Goal: Task Accomplishment & Management: Use online tool/utility

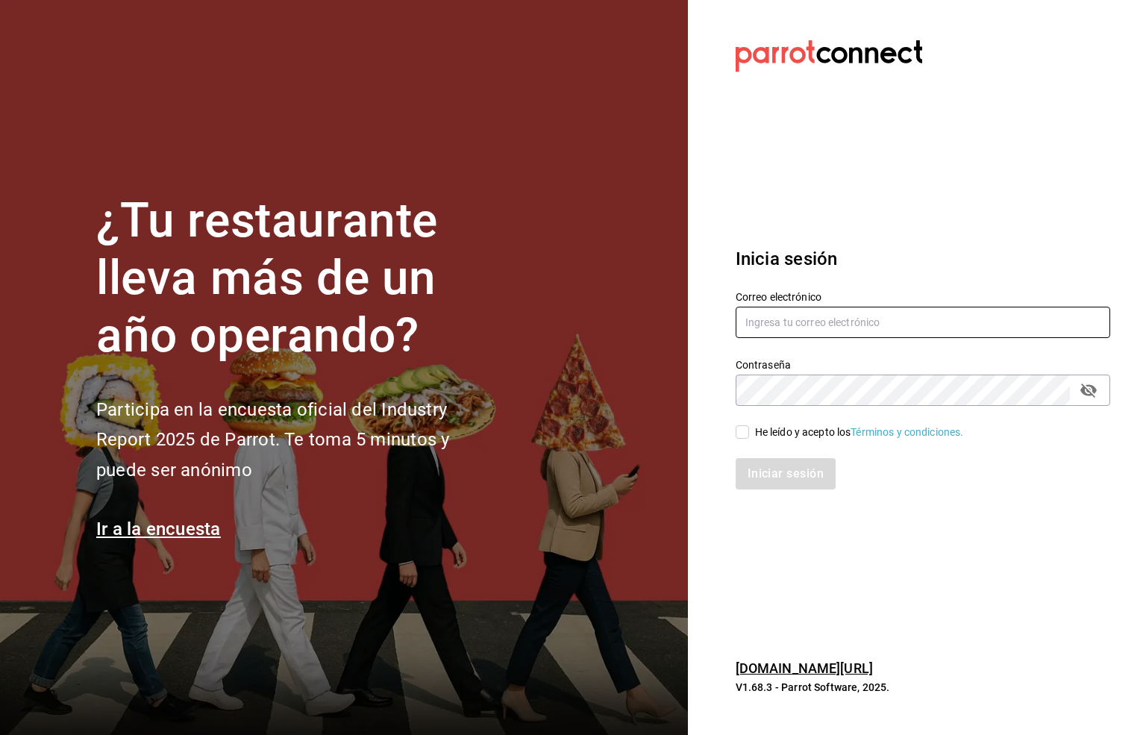
click at [788, 321] on input "text" at bounding box center [923, 322] width 375 height 31
type input "S"
type input "six@vallarta.com"
click at [1083, 386] on icon "passwordField" at bounding box center [1088, 391] width 16 height 14
click at [743, 430] on input "He leído y acepto los Términos y condiciones." at bounding box center [742, 431] width 13 height 13
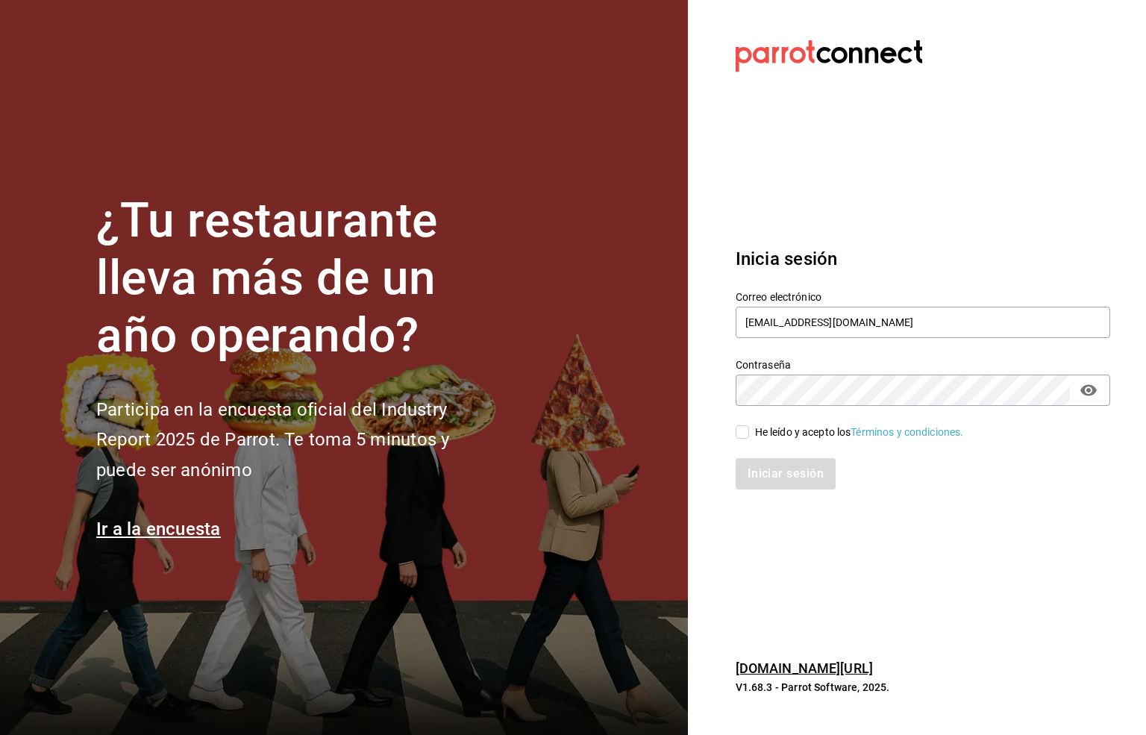
checkbox input "true"
click at [779, 462] on button "Iniciar sesión" at bounding box center [786, 473] width 101 height 31
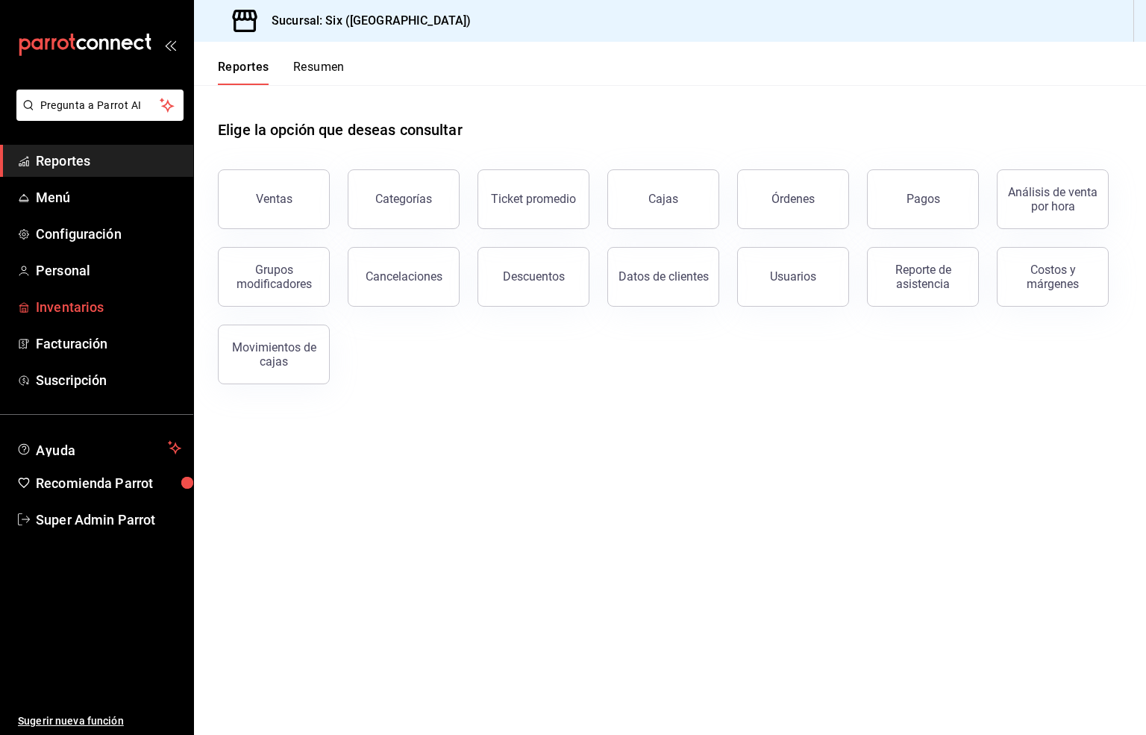
click at [76, 309] on span "Inventarios" at bounding box center [108, 307] width 145 height 20
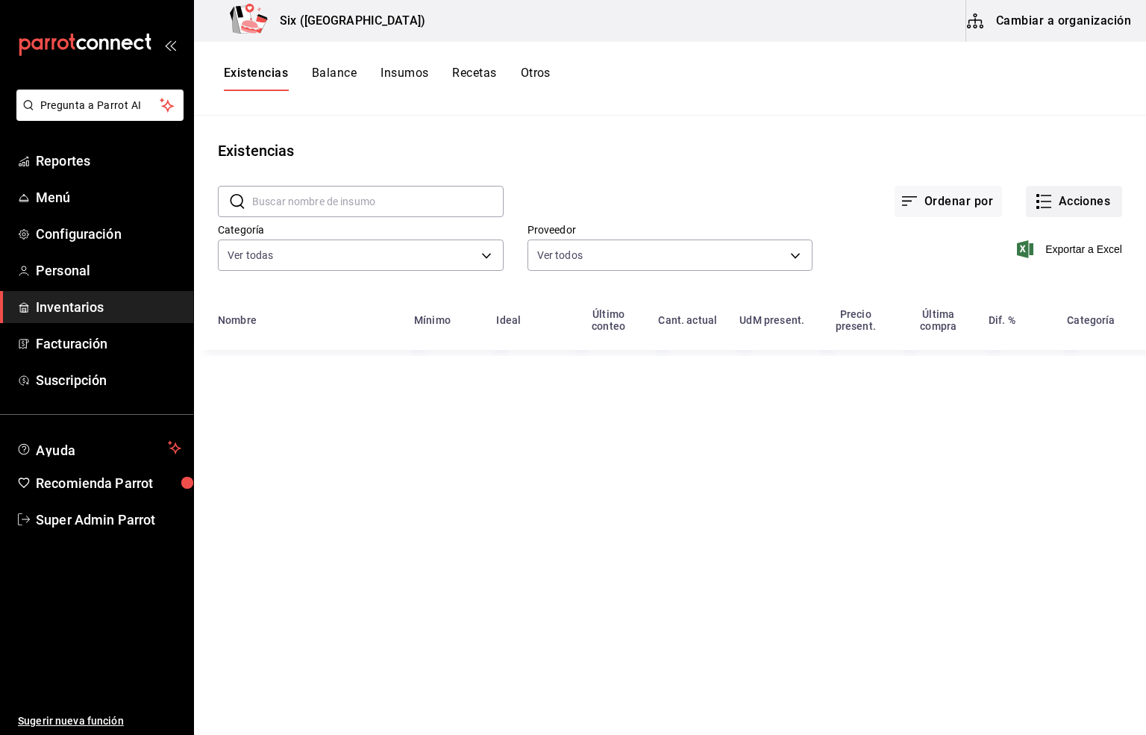
click at [1073, 197] on button "Acciones" at bounding box center [1074, 201] width 96 height 31
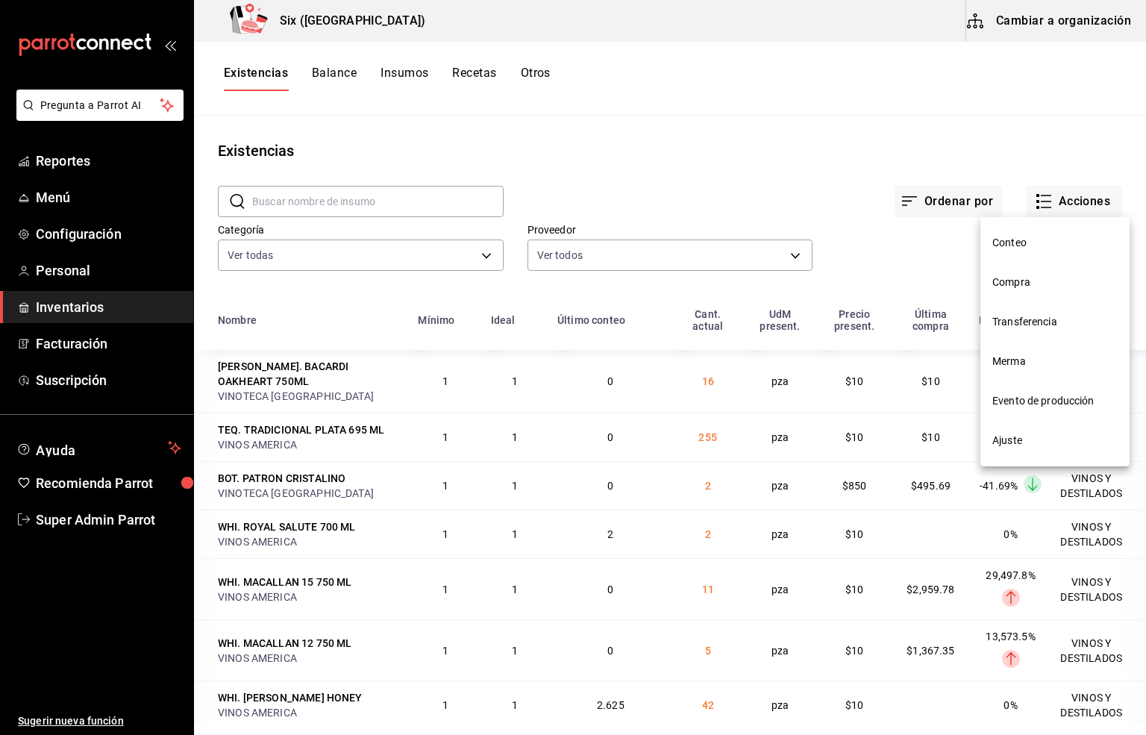
click at [1010, 283] on span "Compra" at bounding box center [1054, 283] width 125 height 16
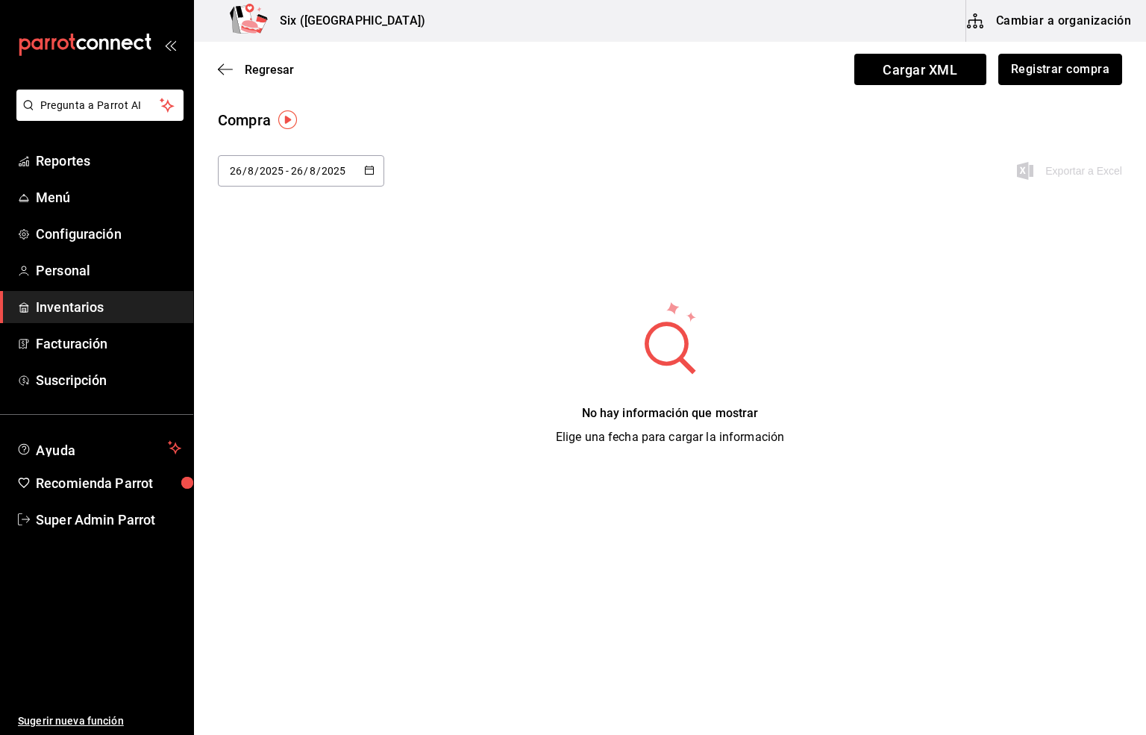
click at [1070, 74] on button "Registrar compra" at bounding box center [1060, 69] width 124 height 31
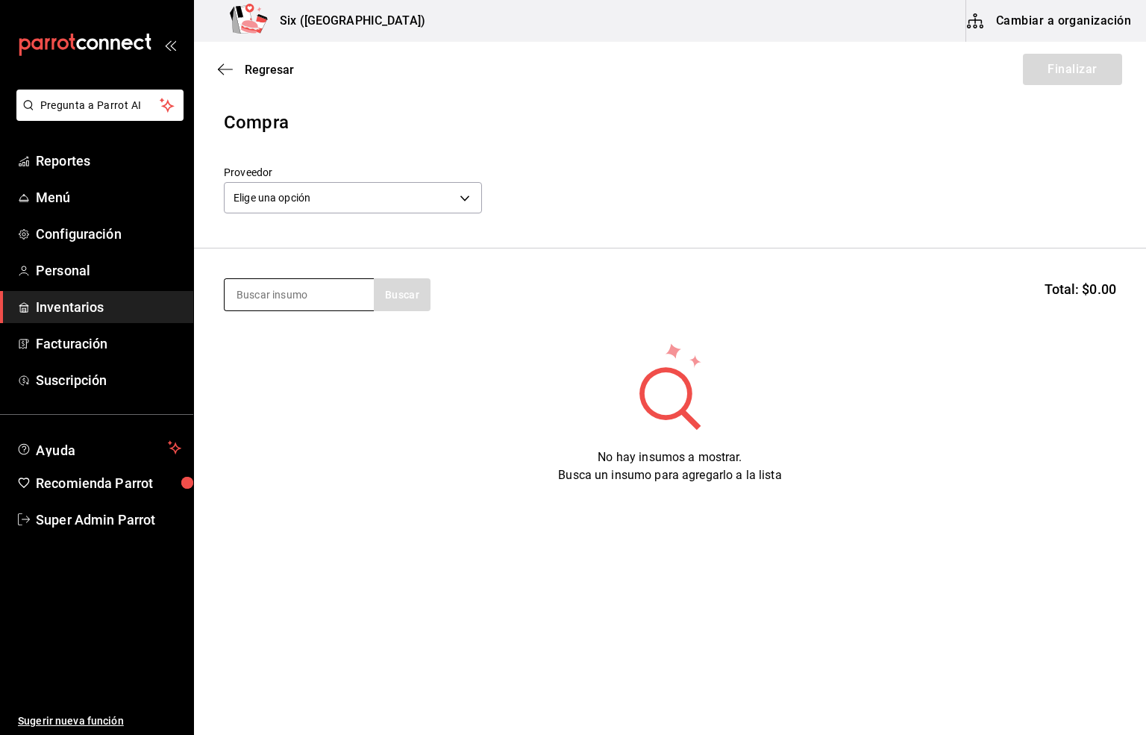
click at [254, 293] on input at bounding box center [299, 294] width 149 height 31
type input "refres"
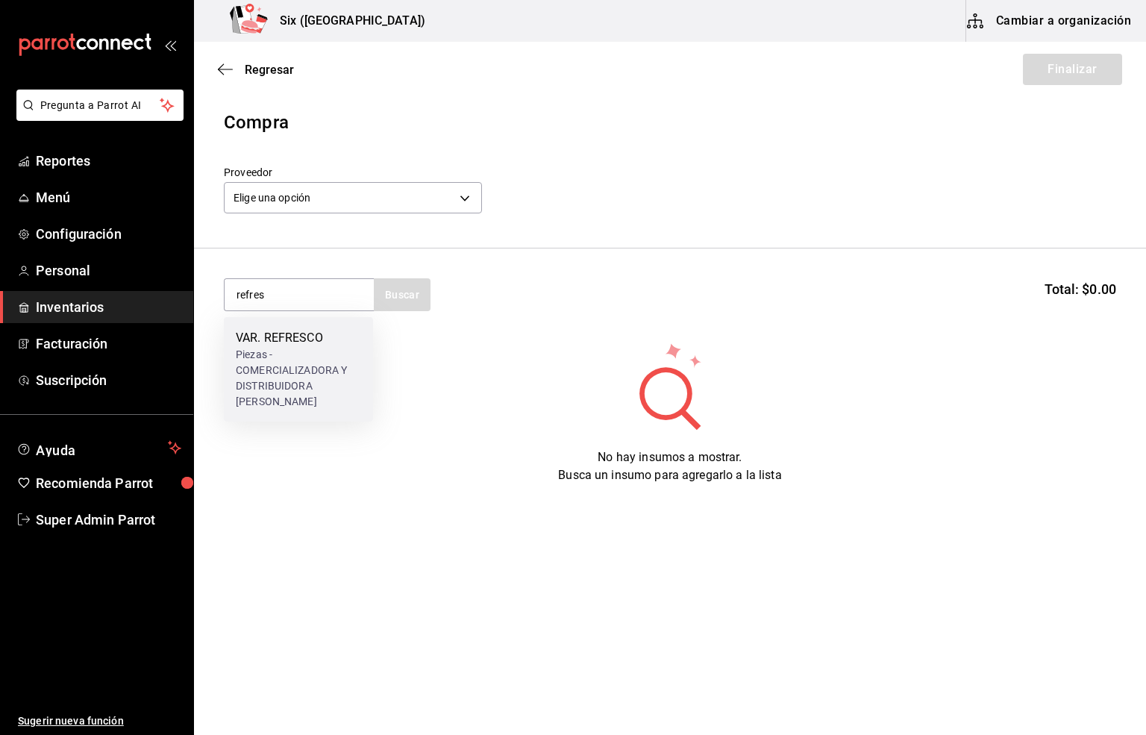
click at [258, 339] on div "VAR. REFRESCO" at bounding box center [298, 338] width 125 height 18
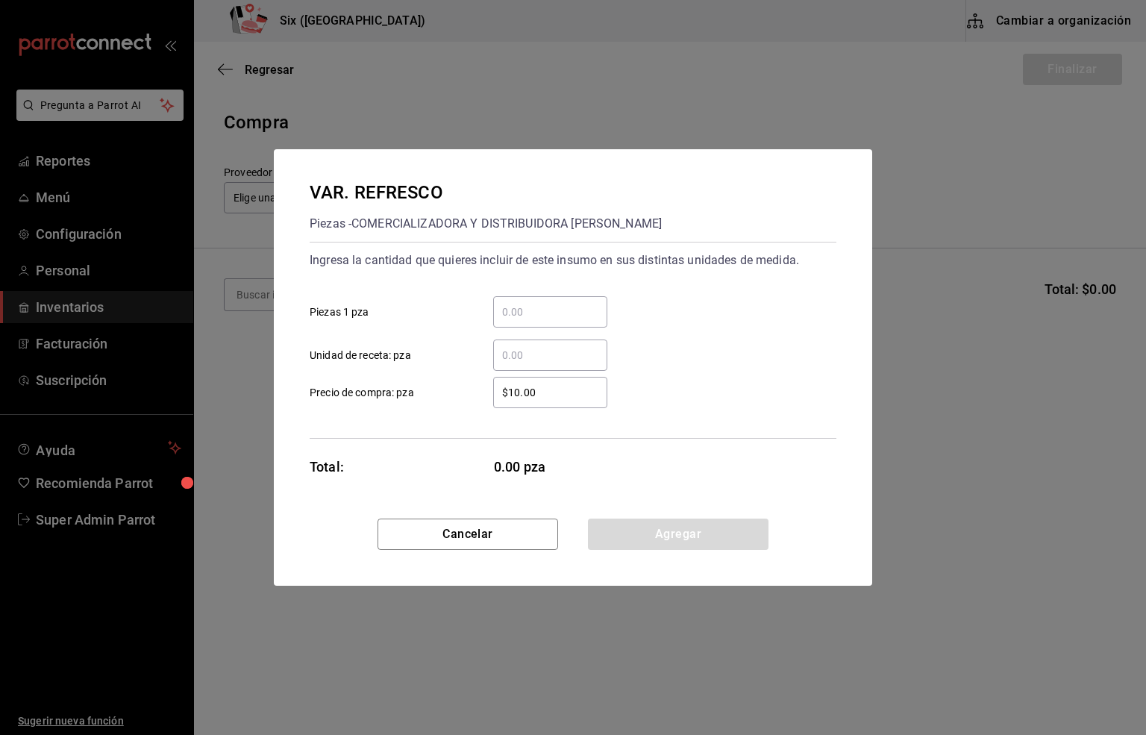
click at [528, 349] on input "​ Unidad de receta: pza" at bounding box center [550, 355] width 114 height 18
type input "288"
drag, startPoint x: 551, startPoint y: 396, endPoint x: 421, endPoint y: 396, distance: 129.8
click at [421, 396] on label "$10.00 ​ Precio de compra: pza" at bounding box center [459, 392] width 298 height 31
type input "$18.04"
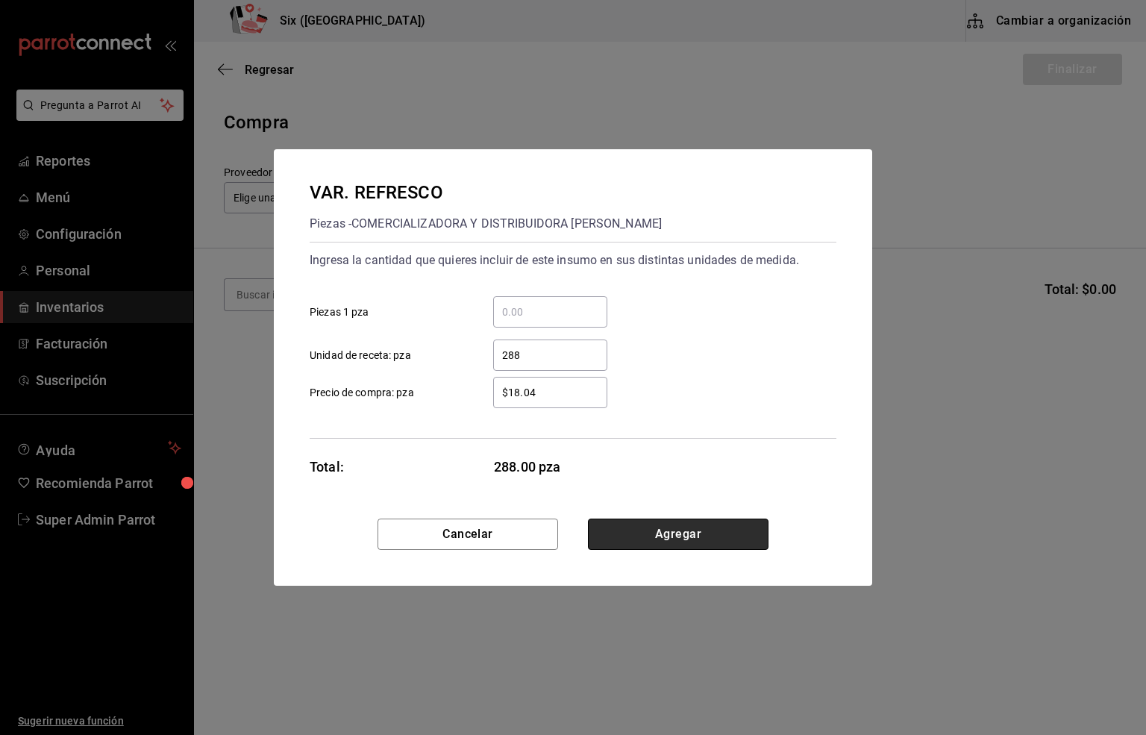
click at [697, 529] on button "Agregar" at bounding box center [678, 534] width 181 height 31
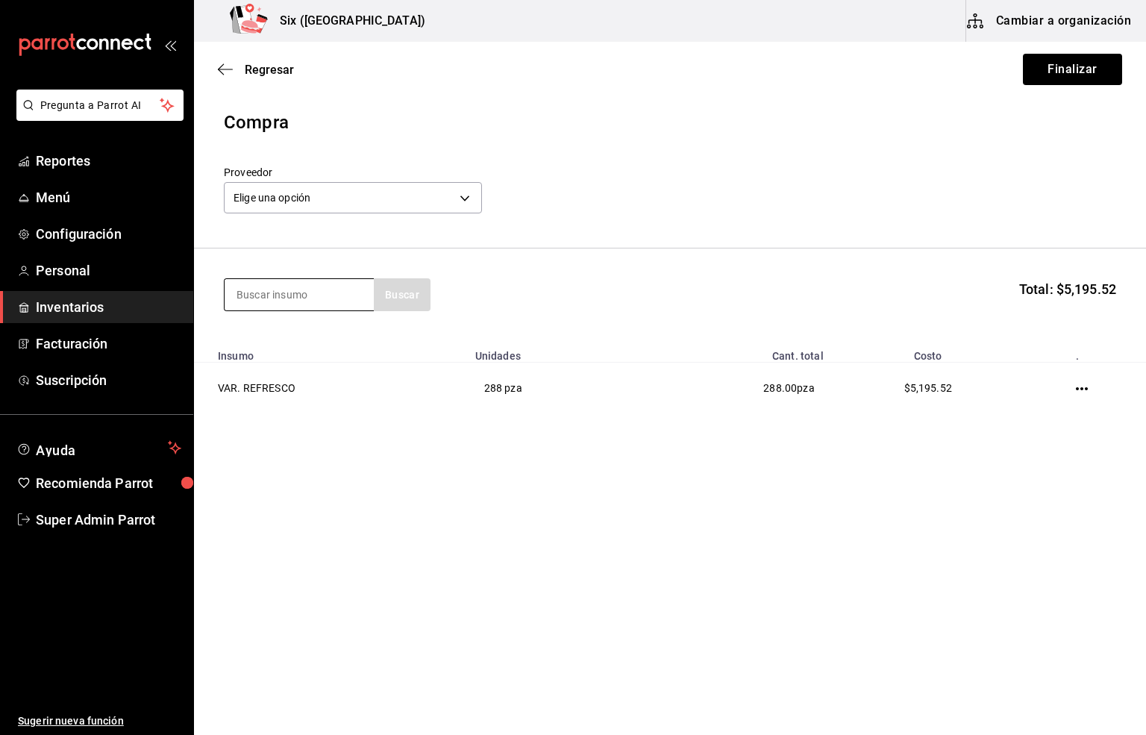
click at [262, 296] on input at bounding box center [299, 294] width 149 height 31
type input "agua"
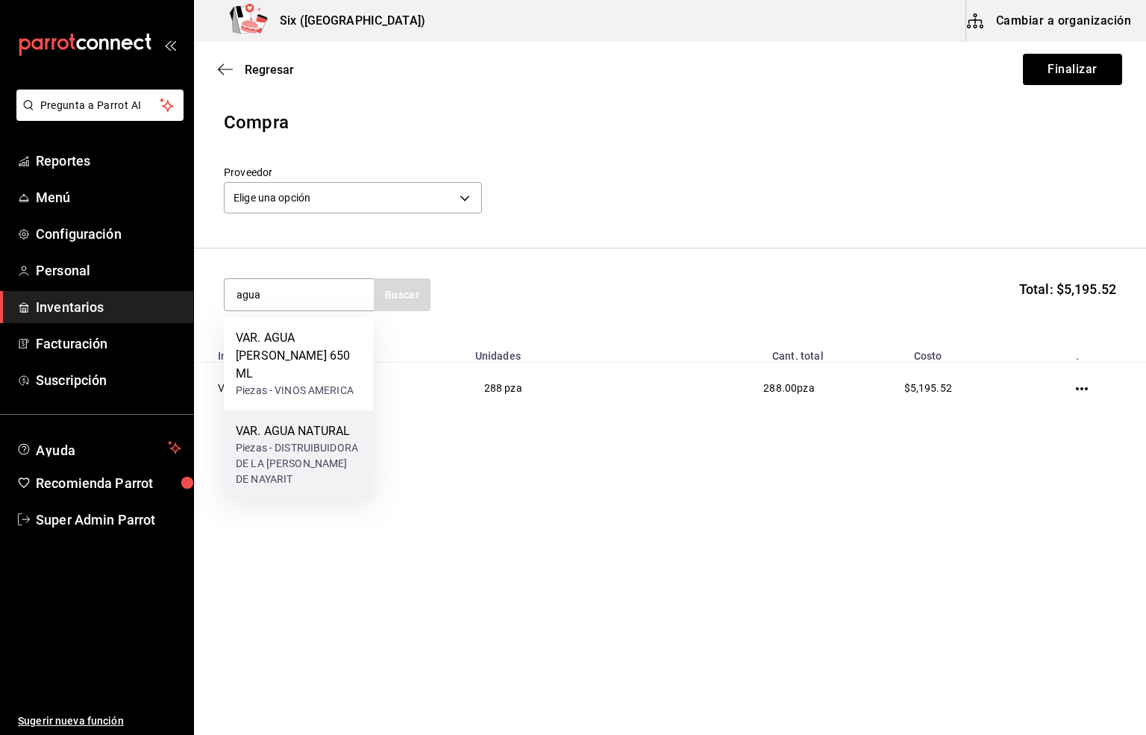
click at [285, 440] on div "Piezas - DISTRUIBUIDORA DE LA [PERSON_NAME] DE NAYARIT" at bounding box center [298, 463] width 125 height 47
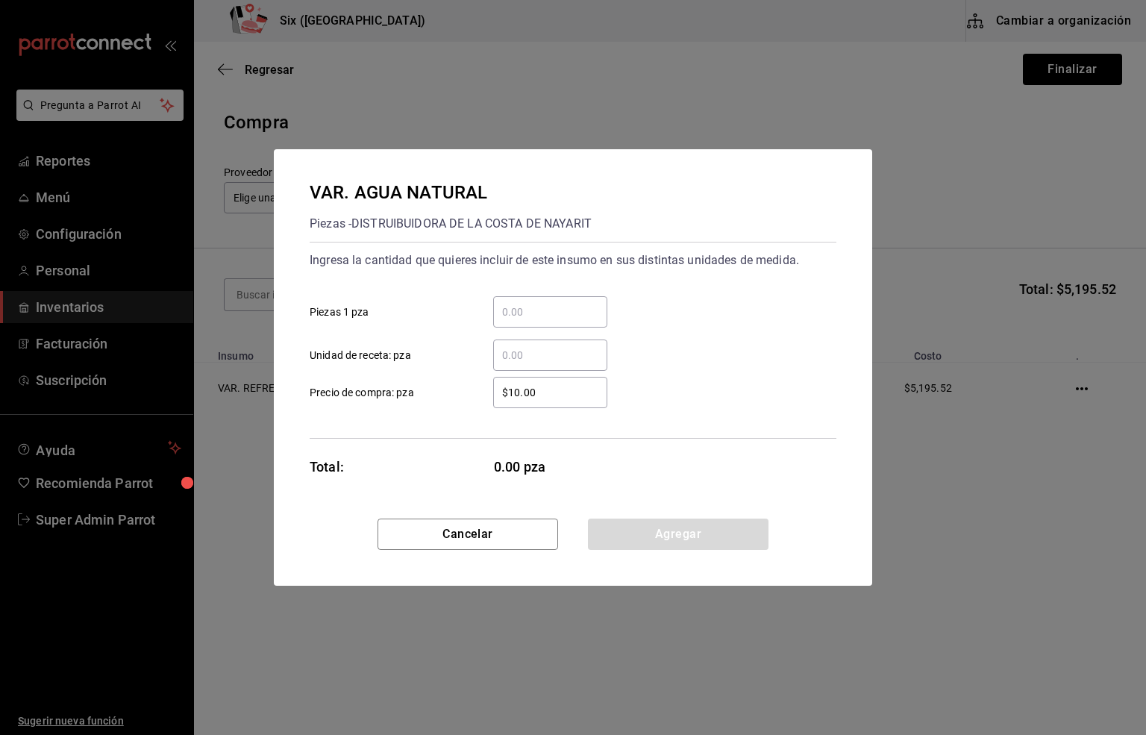
click at [527, 356] on input "​ Unidad de receta: pza" at bounding box center [550, 355] width 114 height 18
type input "48"
drag, startPoint x: 548, startPoint y: 390, endPoint x: 452, endPoint y: 401, distance: 96.8
click at [452, 401] on label "$10.00 ​ Precio de compra: pza" at bounding box center [459, 392] width 298 height 31
type input "$12.41"
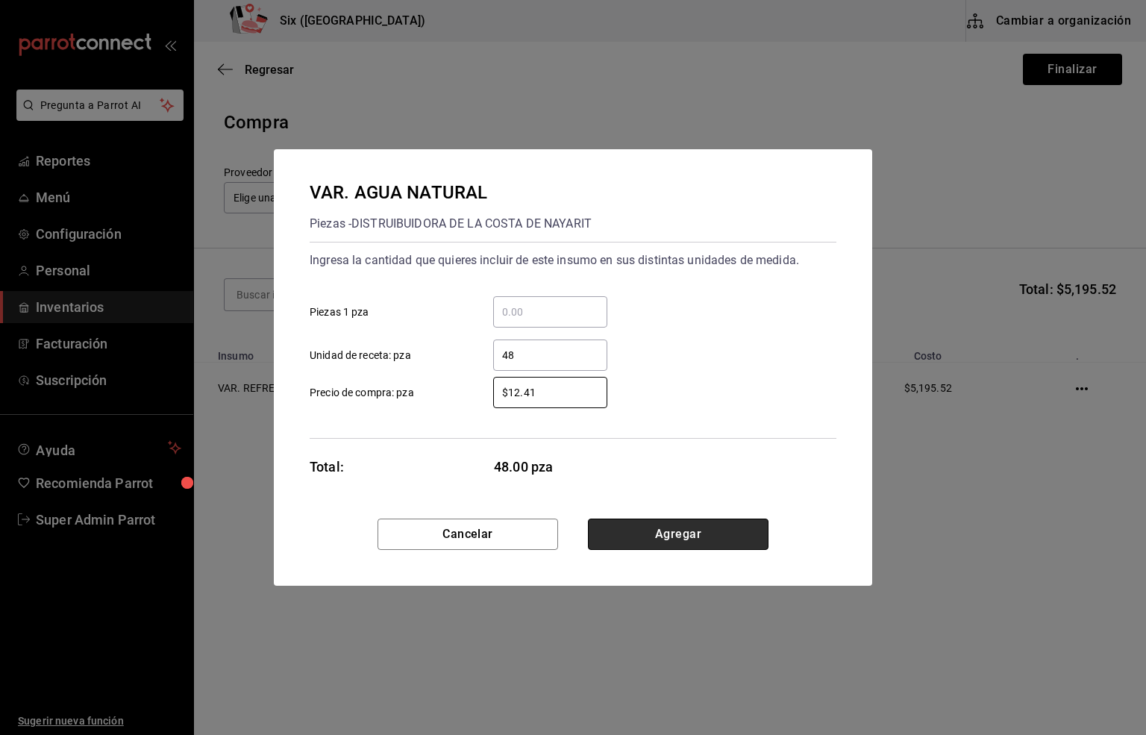
click at [685, 530] on button "Agregar" at bounding box center [678, 534] width 181 height 31
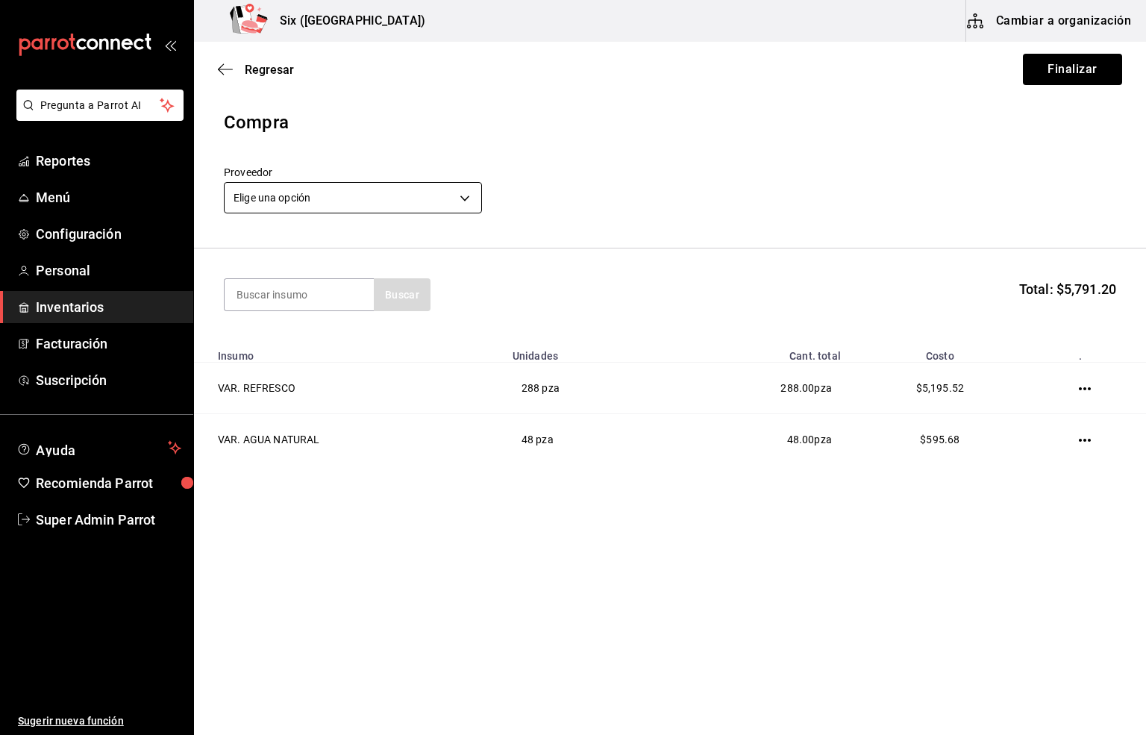
click at [331, 198] on body "Pregunta a Parrot AI Reportes Menú Configuración Personal Inventarios Facturaci…" at bounding box center [573, 325] width 1146 height 651
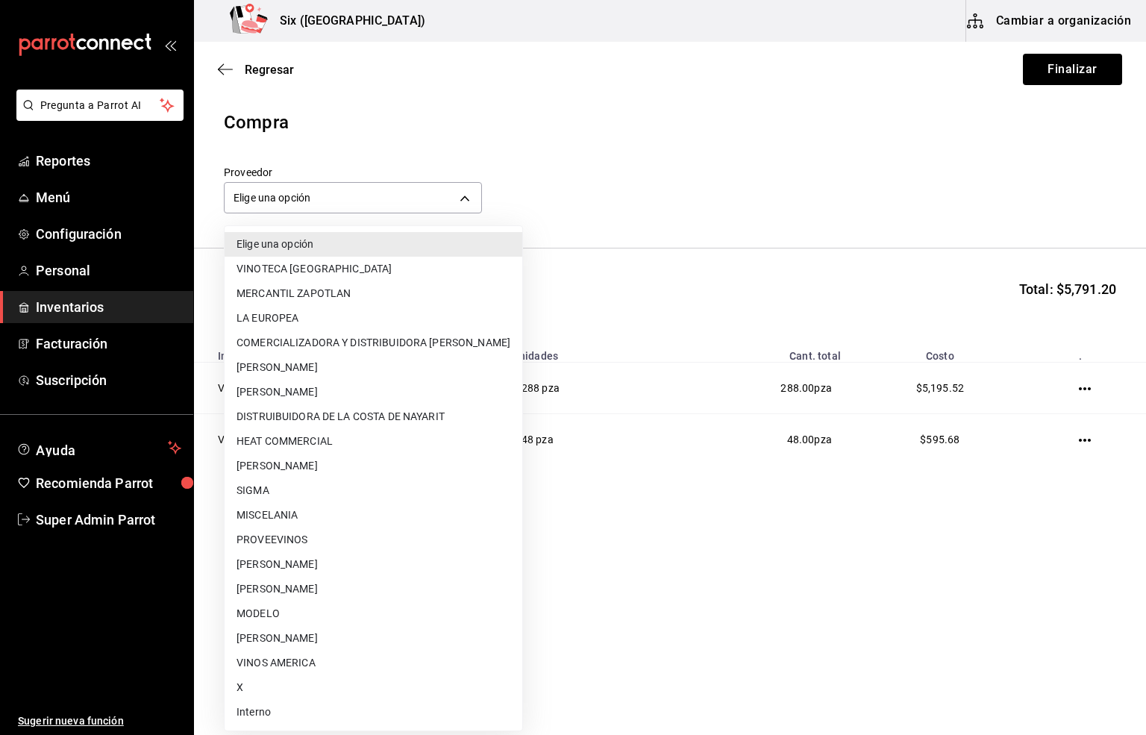
click at [407, 415] on li "DISTRUIBUIDORA DE LA COSTA DE NAYARIT" at bounding box center [374, 416] width 298 height 25
type input "8e0d8b25-474b-41cc-9a80-71062af8394c"
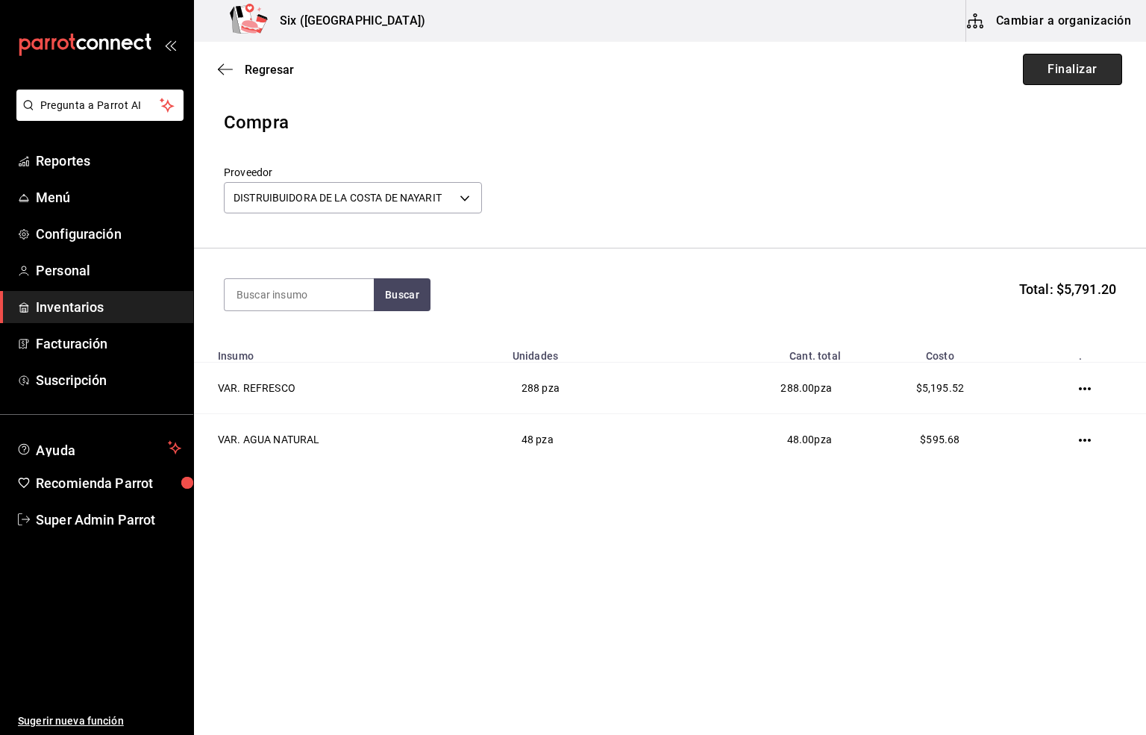
click at [1077, 78] on button "Finalizar" at bounding box center [1072, 69] width 99 height 31
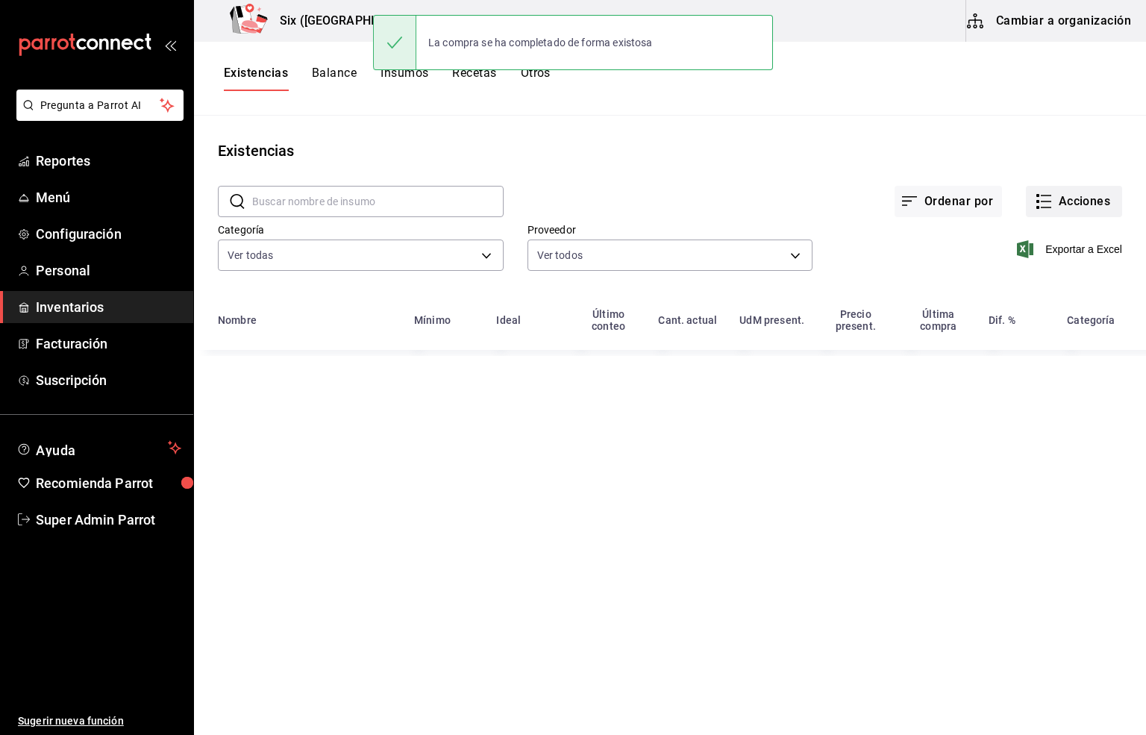
click at [1057, 204] on button "Acciones" at bounding box center [1074, 201] width 96 height 31
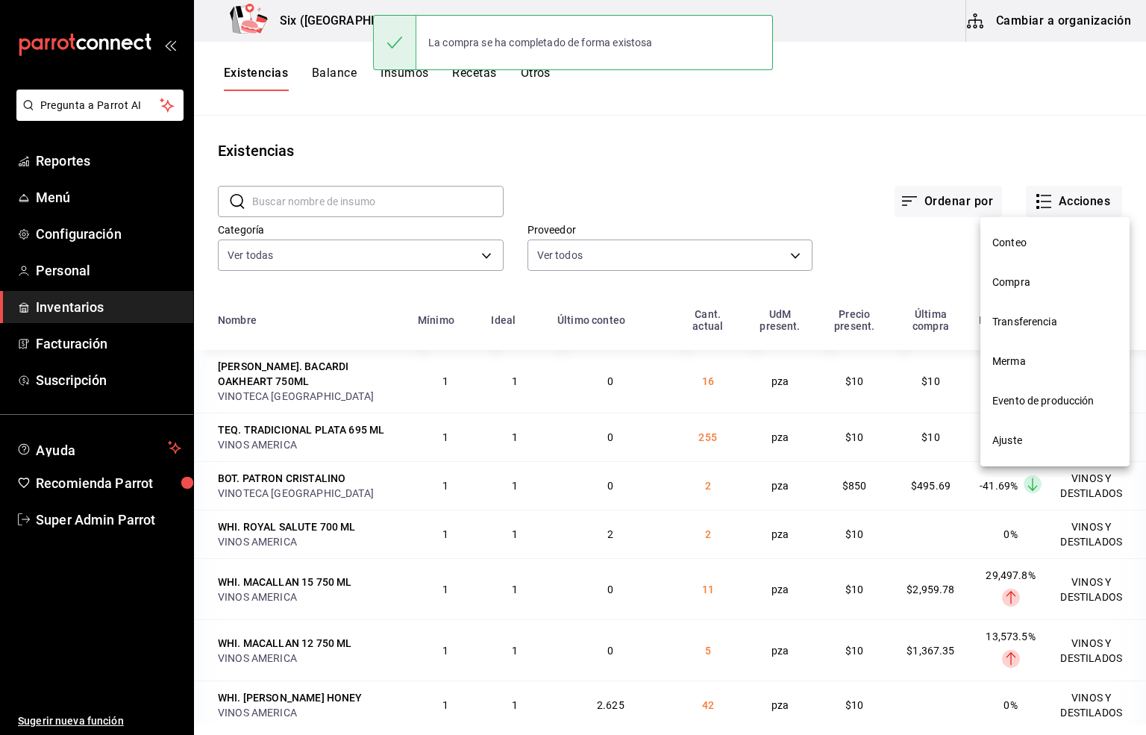
click at [1005, 285] on span "Compra" at bounding box center [1054, 283] width 125 height 16
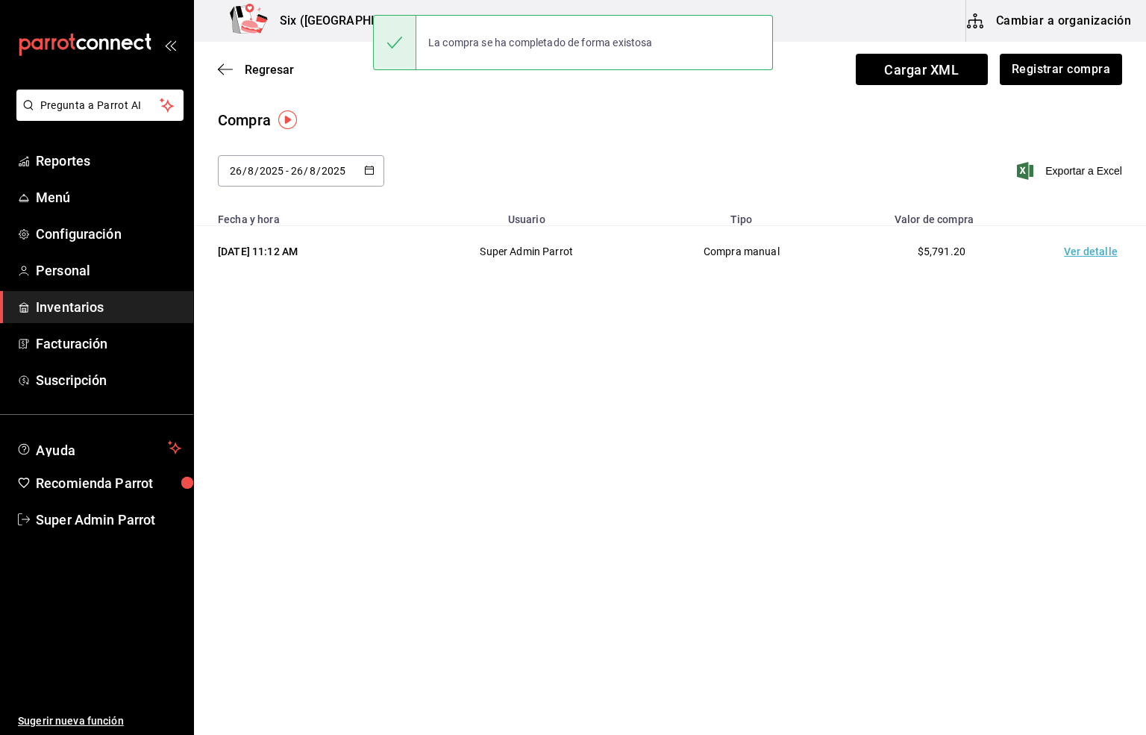
click at [1079, 251] on td "Ver detalle" at bounding box center [1094, 251] width 104 height 51
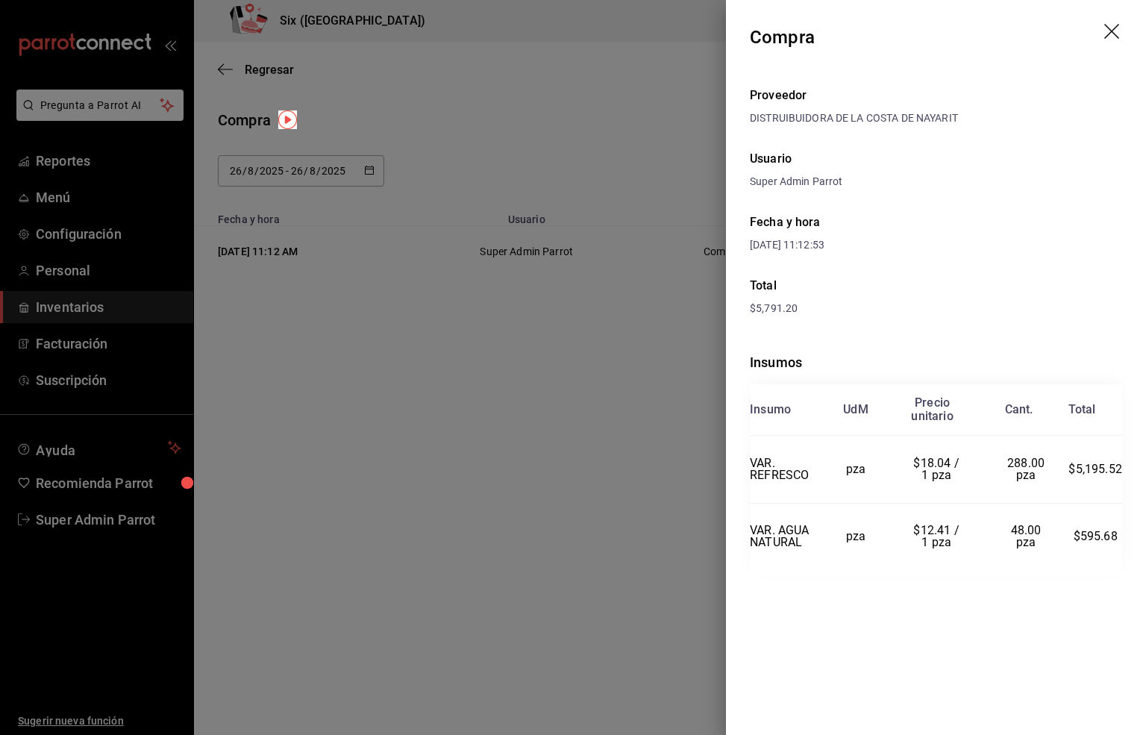
click at [1110, 32] on icon "drag" at bounding box center [1111, 31] width 15 height 15
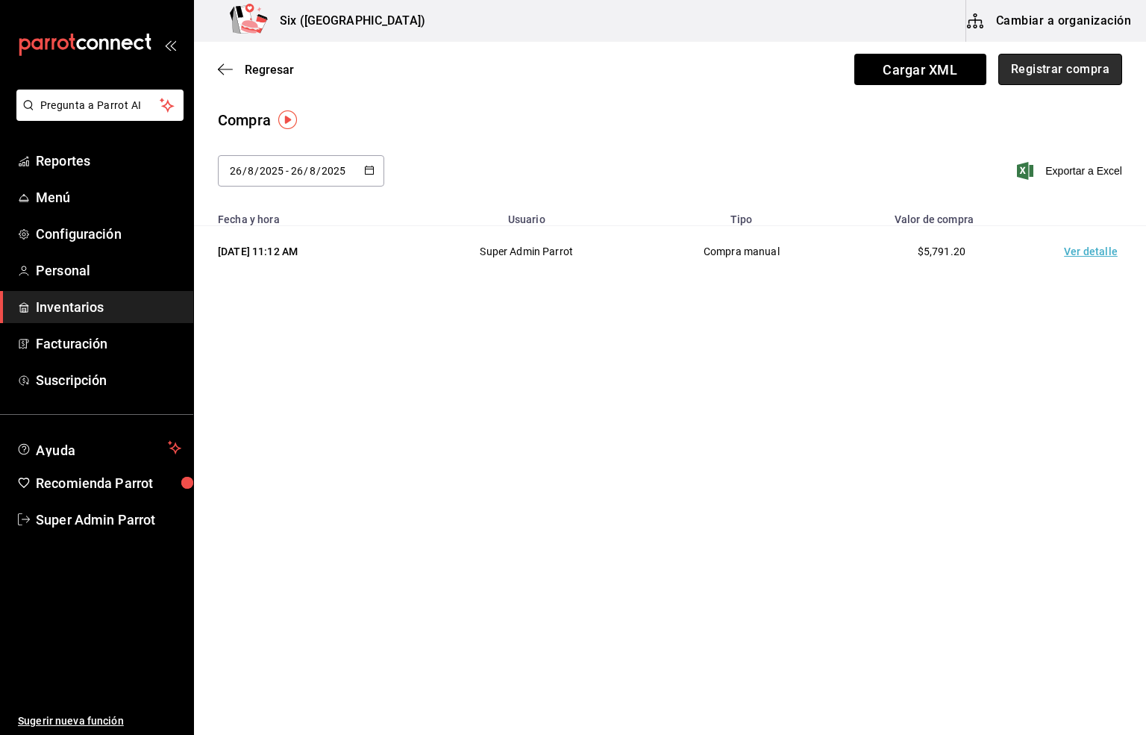
click at [1039, 67] on button "Registrar compra" at bounding box center [1060, 69] width 124 height 31
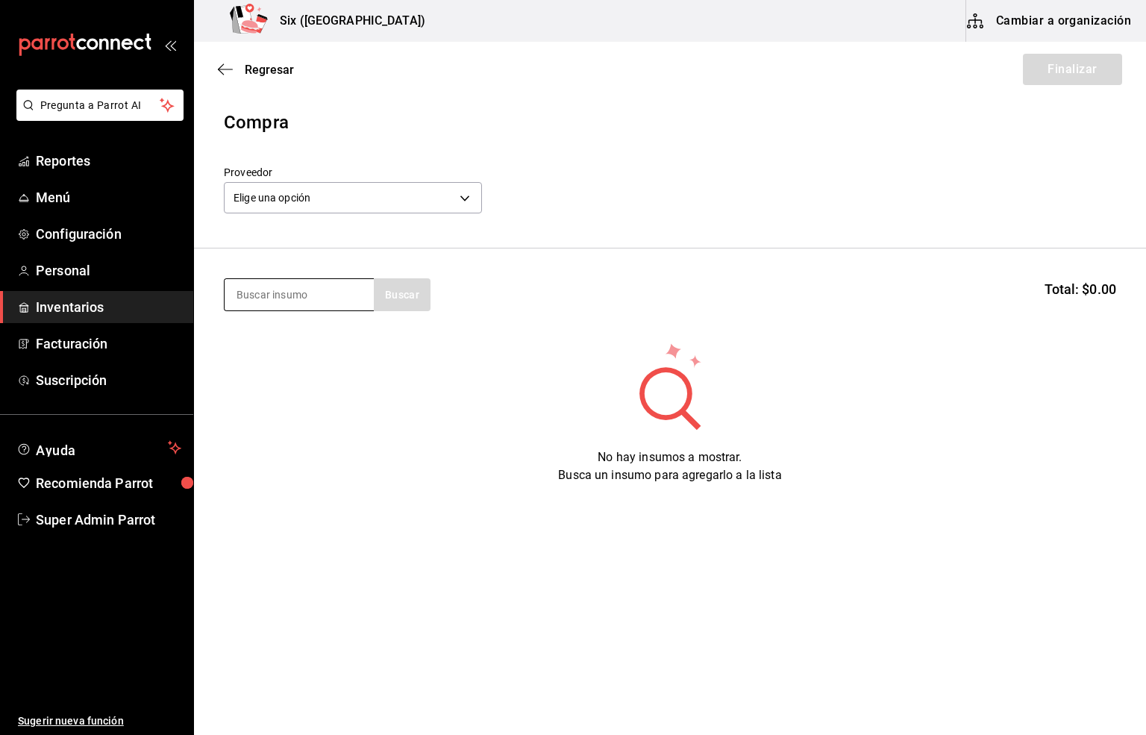
click at [278, 304] on input at bounding box center [299, 294] width 149 height 31
type input "clase azul"
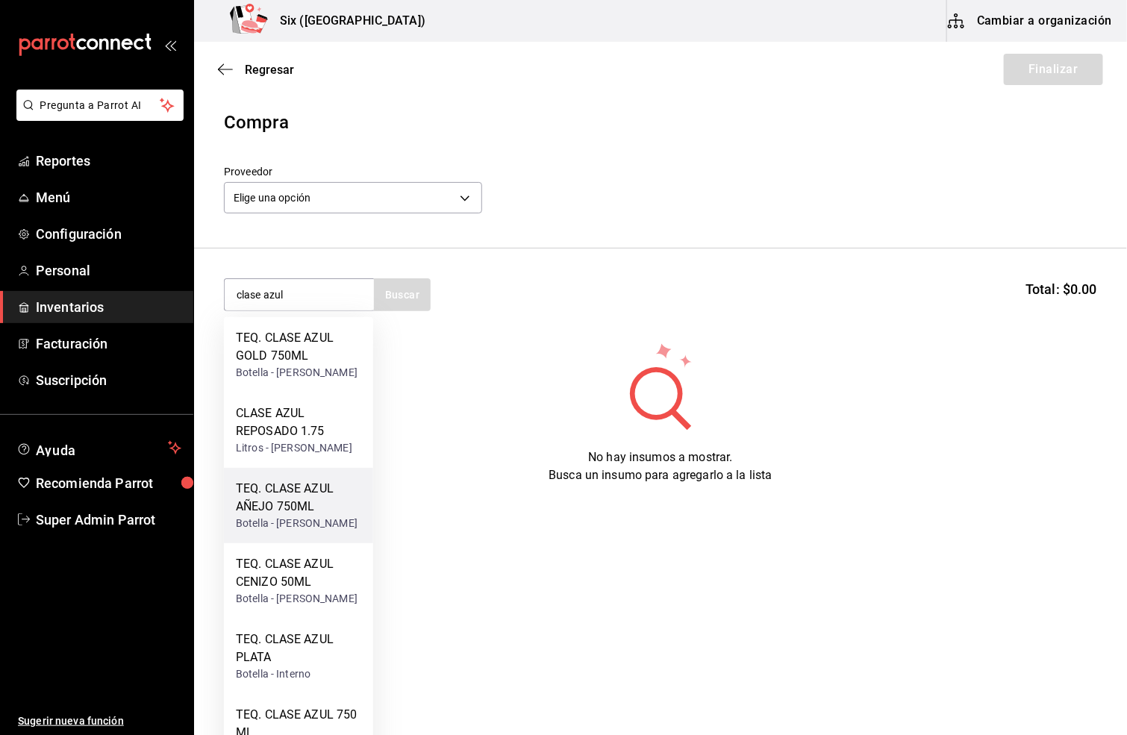
scroll to position [112, 0]
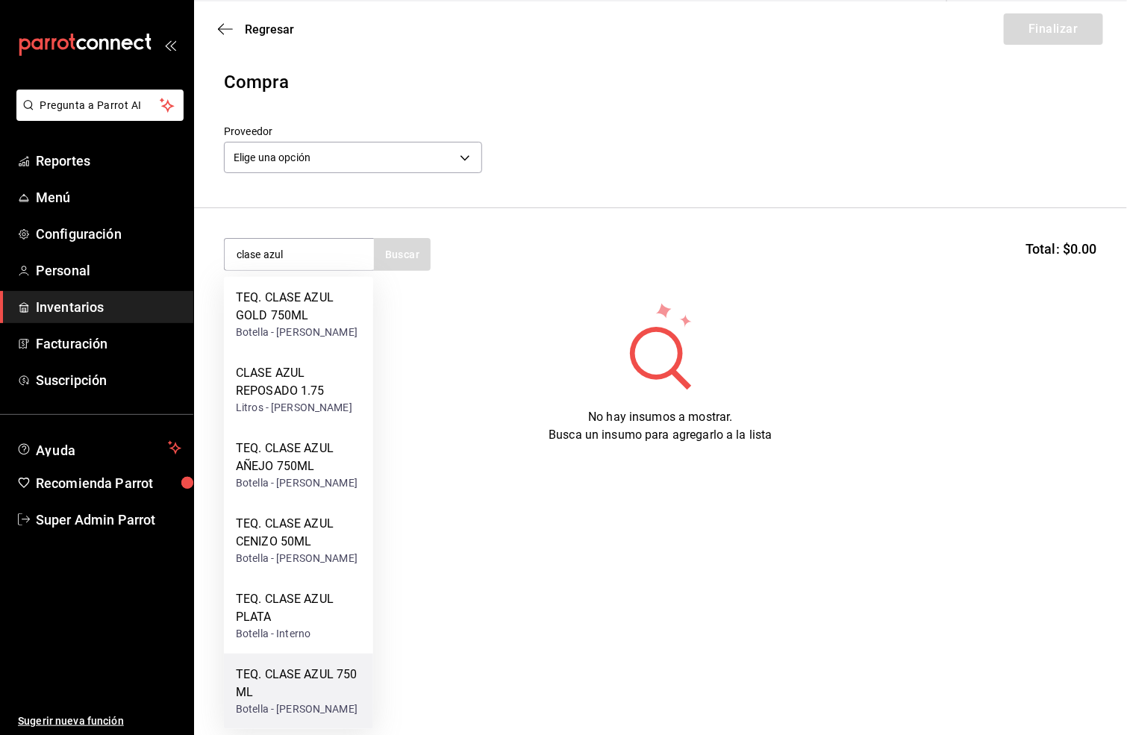
click at [305, 670] on div "TEQ. CLASE AZUL 750 ML" at bounding box center [298, 684] width 125 height 36
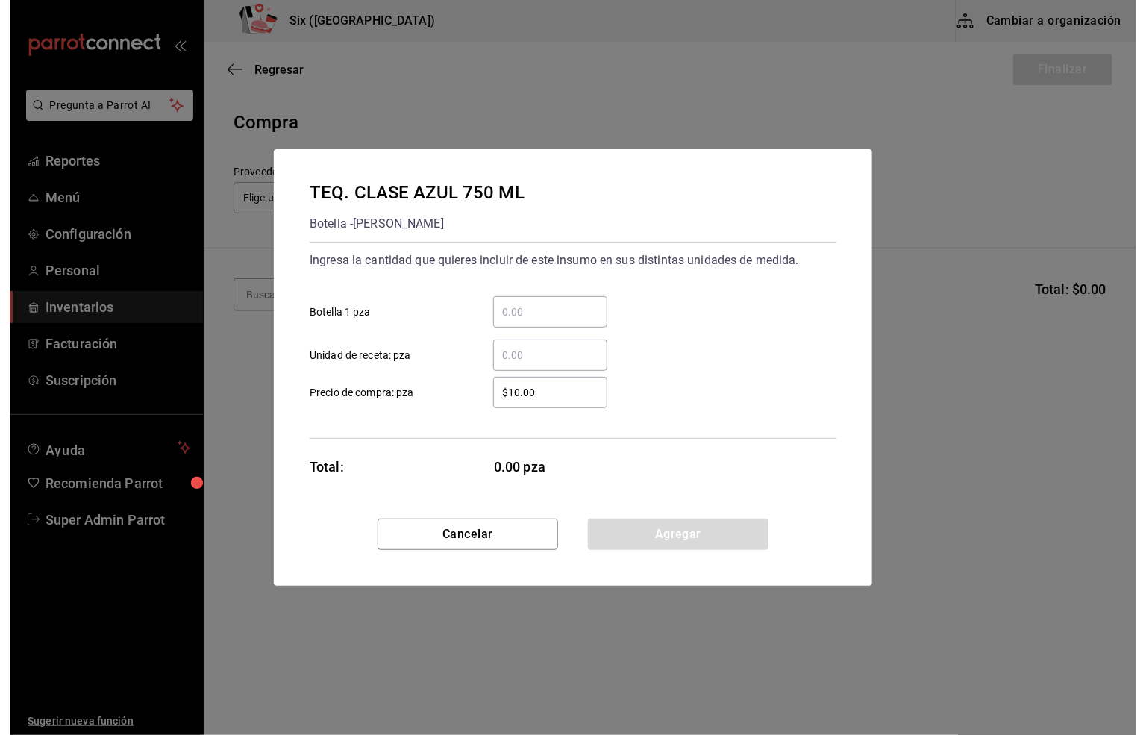
scroll to position [0, 0]
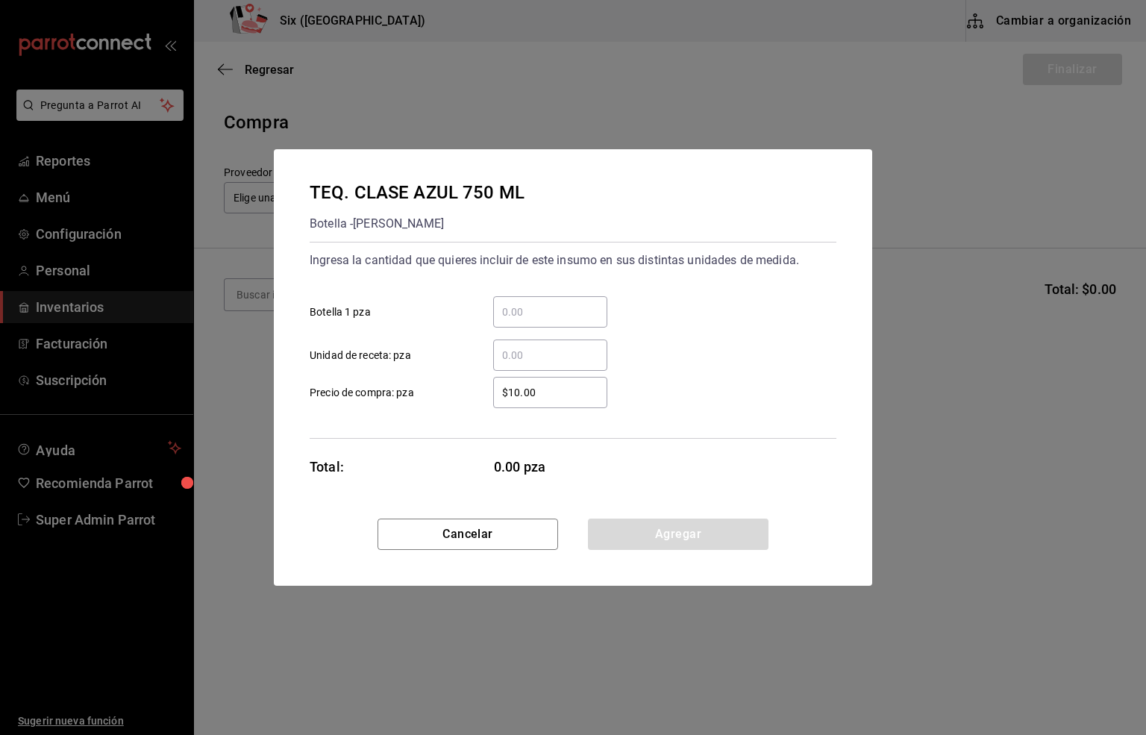
click at [524, 307] on input "​ Botella 1 pza" at bounding box center [550, 312] width 114 height 18
type input "2"
drag, startPoint x: 560, startPoint y: 388, endPoint x: 351, endPoint y: 398, distance: 208.4
click at [351, 398] on label "$10.00 ​ Precio de compra: pza" at bounding box center [459, 392] width 298 height 31
type input "$3,103.45"
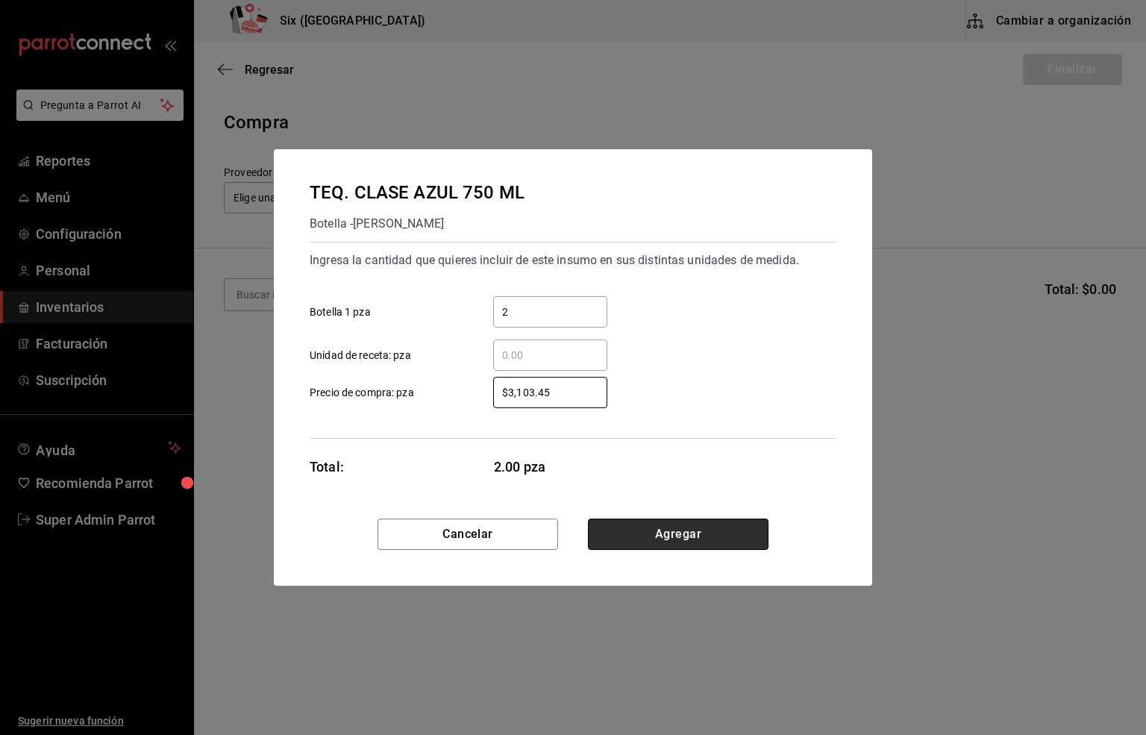
click at [654, 531] on button "Agregar" at bounding box center [678, 534] width 181 height 31
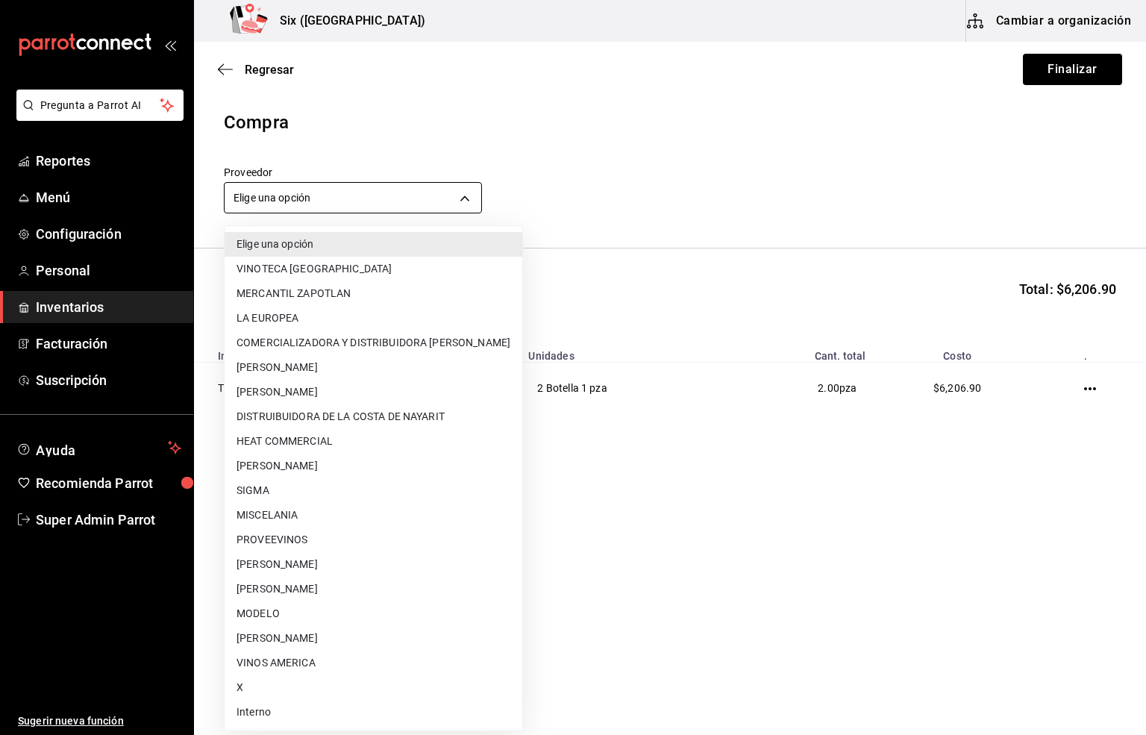
click at [266, 199] on body "Pregunta a Parrot AI Reportes Menú Configuración Personal Inventarios Facturaci…" at bounding box center [573, 325] width 1146 height 651
click at [313, 560] on li "[PERSON_NAME]" at bounding box center [374, 564] width 298 height 25
type input "2e80ab70-cb77-47aa-9584-d459a3a95e3b"
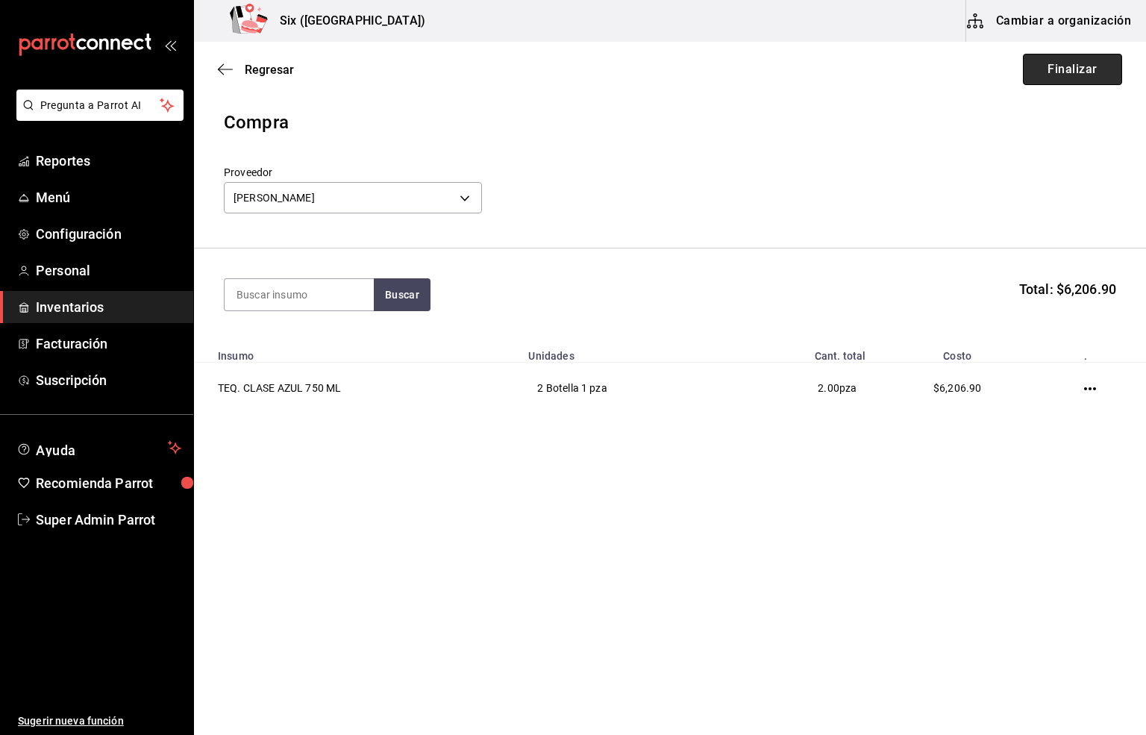
click at [1068, 72] on button "Finalizar" at bounding box center [1072, 69] width 99 height 31
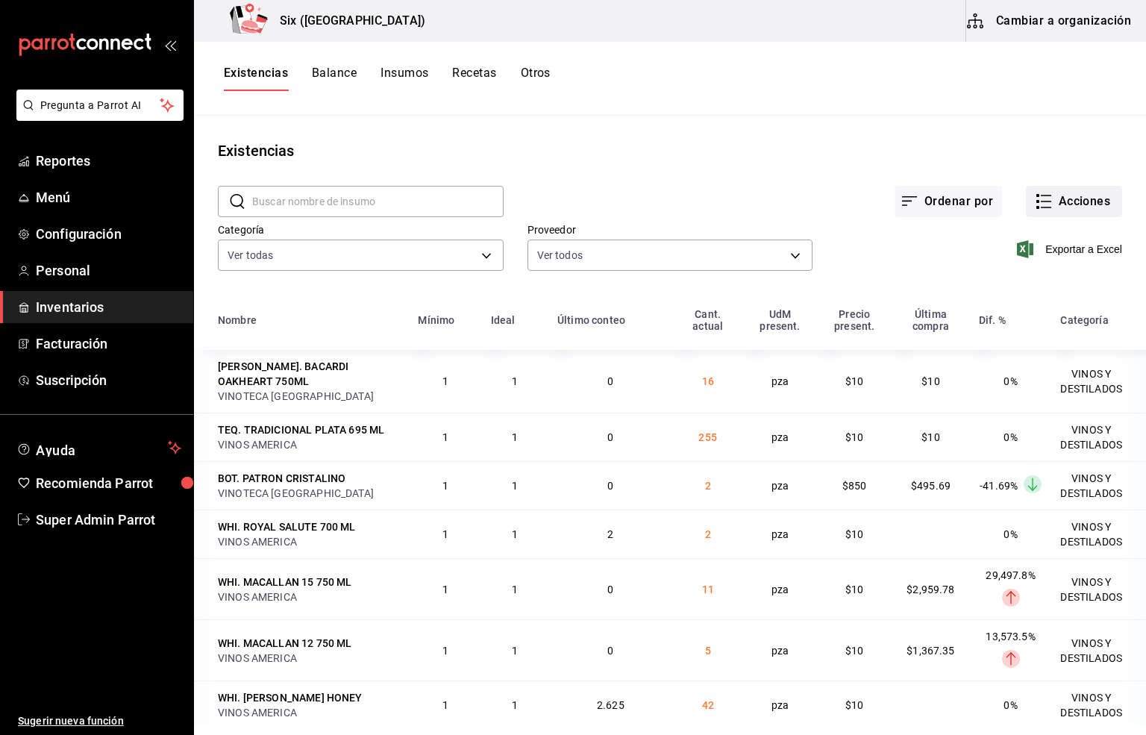
click at [1044, 202] on button "Acciones" at bounding box center [1074, 201] width 96 height 31
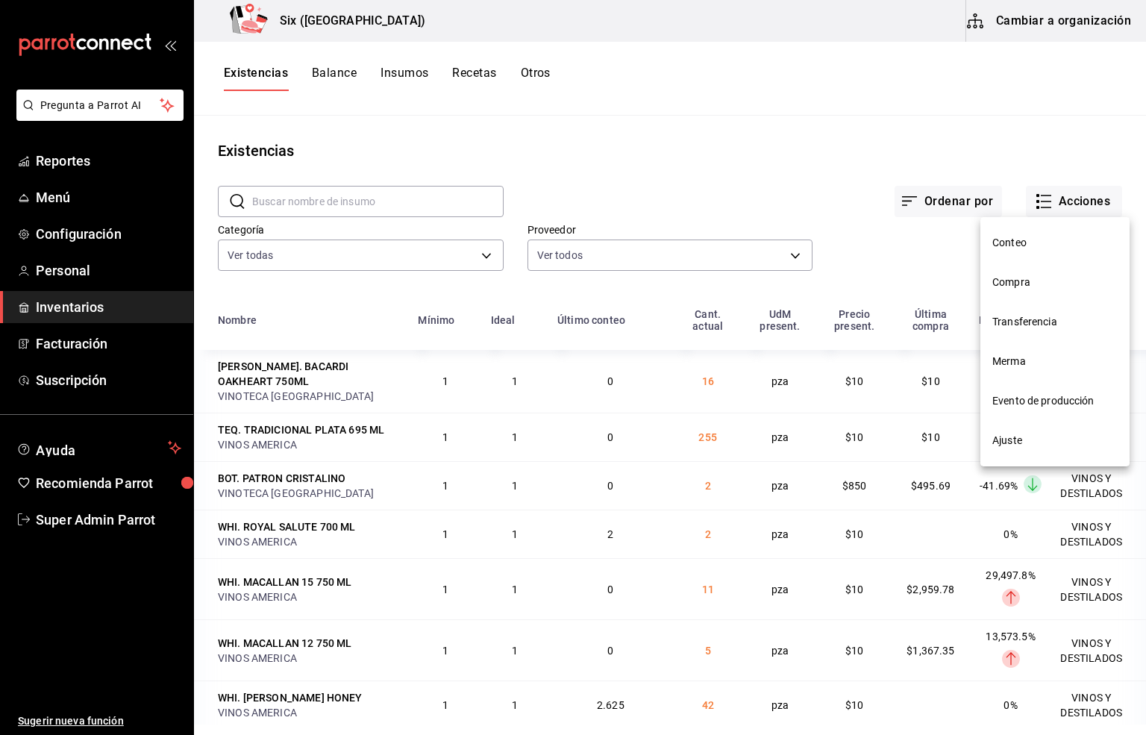
click at [1004, 280] on span "Compra" at bounding box center [1054, 283] width 125 height 16
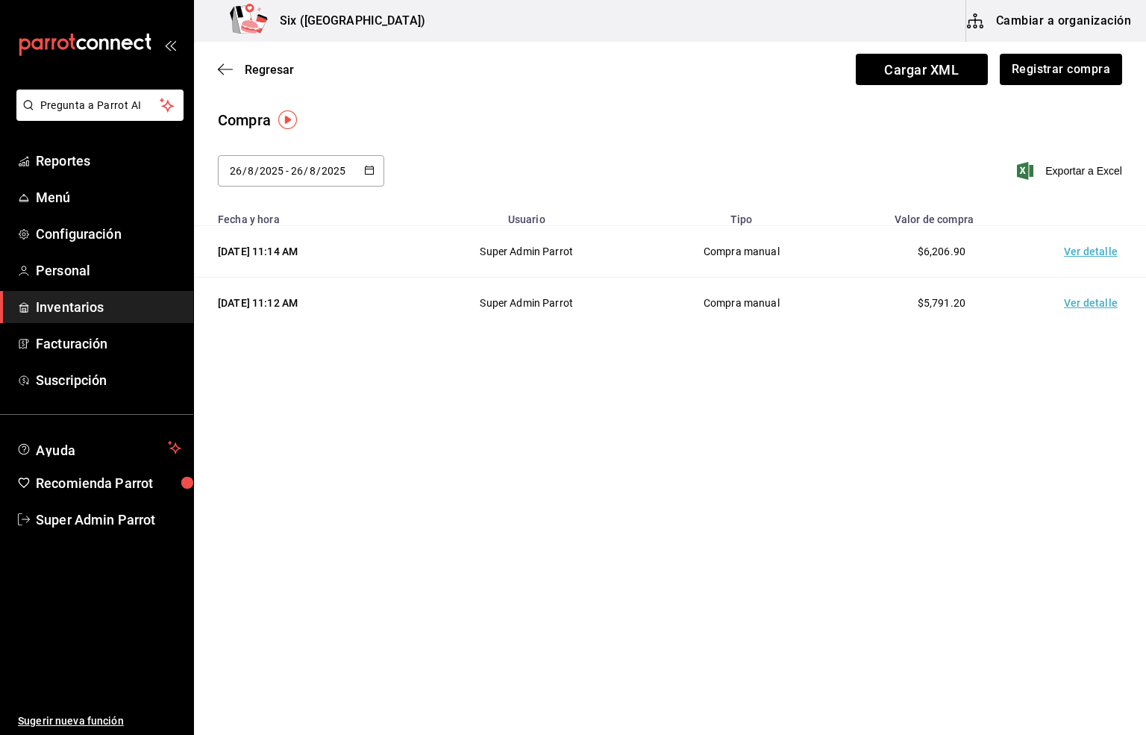
click at [1093, 260] on td "Ver detalle" at bounding box center [1094, 251] width 104 height 51
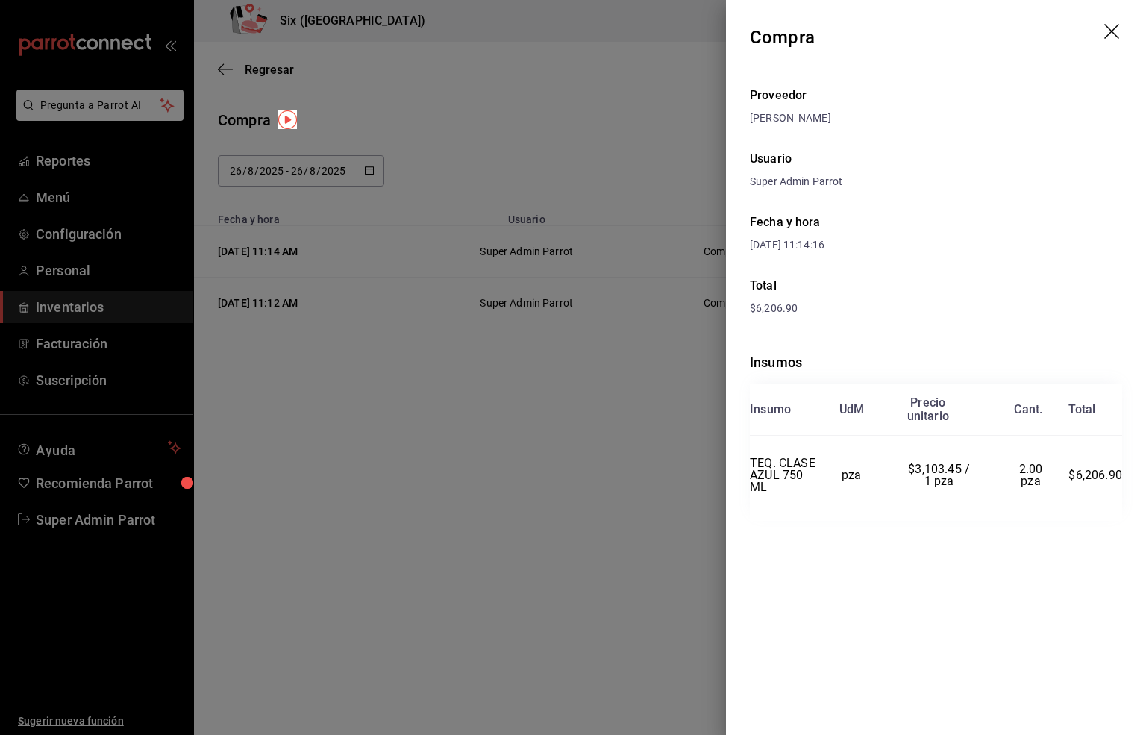
click at [1110, 28] on icon "drag" at bounding box center [1113, 33] width 18 height 18
